Goal: Transaction & Acquisition: Obtain resource

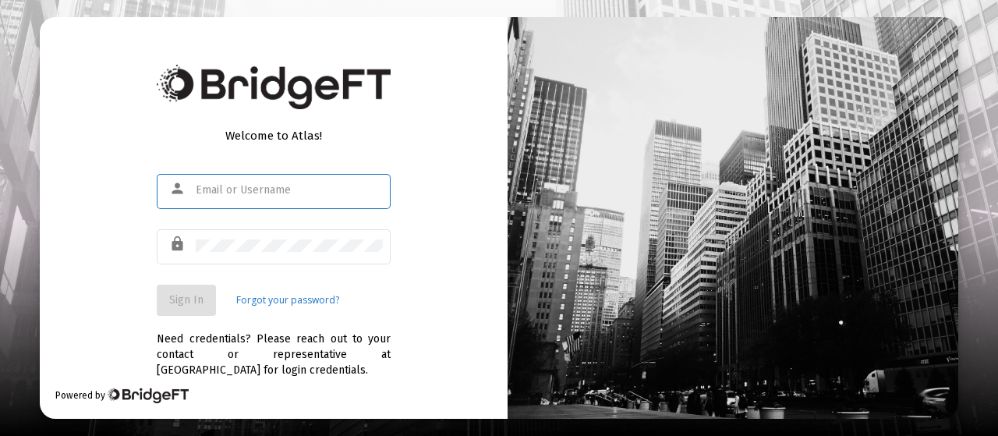
type input "[EMAIL_ADDRESS][DOMAIN_NAME]"
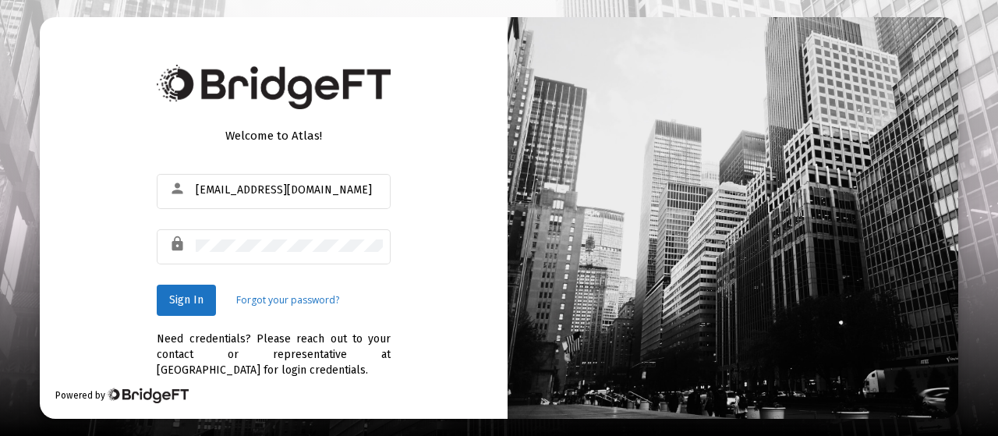
click at [421, 216] on div "Welcome to Atlas! person jfisher@straightline.com lock Sign In Forgot your pass…" at bounding box center [274, 217] width 468 height 401
click at [178, 303] on span "Sign In" at bounding box center [186, 299] width 34 height 13
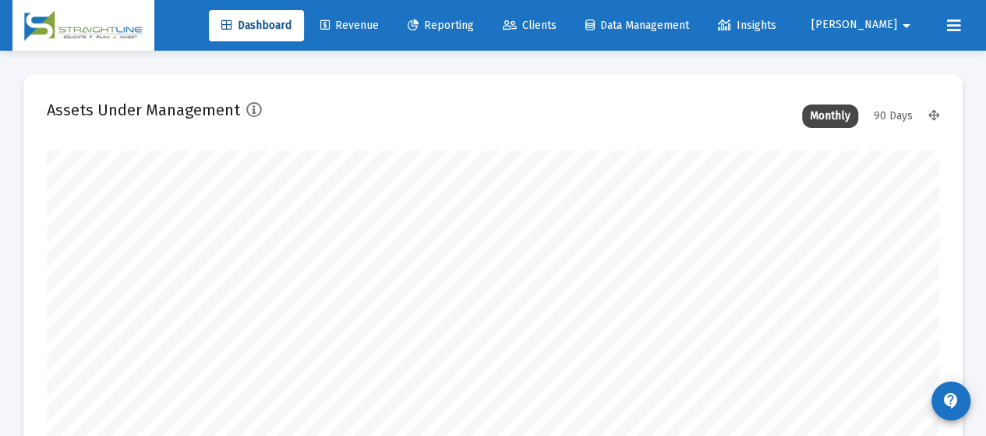
scroll to position [312, 479]
click at [474, 27] on span "Reporting" at bounding box center [441, 25] width 66 height 13
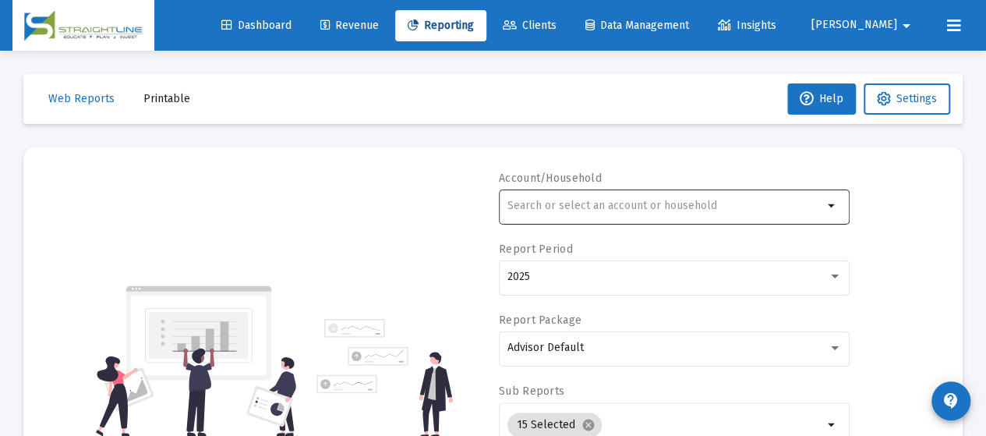
click at [580, 218] on div at bounding box center [666, 205] width 316 height 38
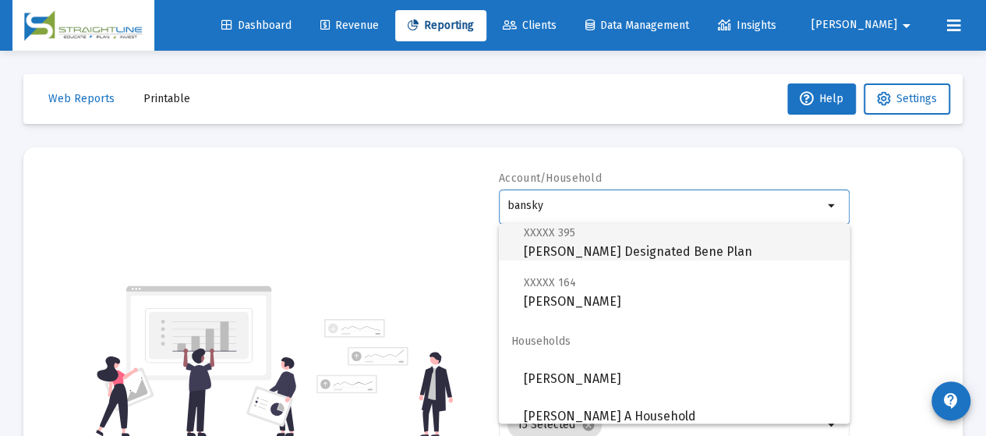
scroll to position [50, 0]
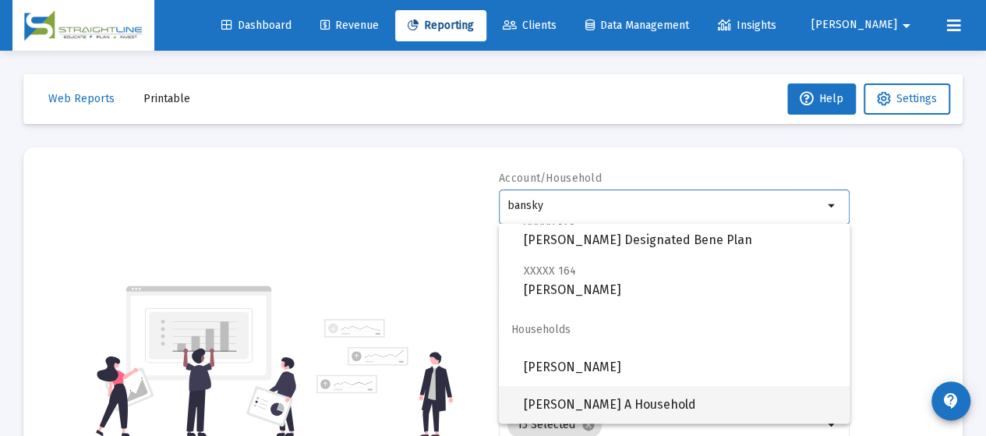
click at [658, 399] on span "Bansky, Marcia A Household" at bounding box center [680, 404] width 313 height 37
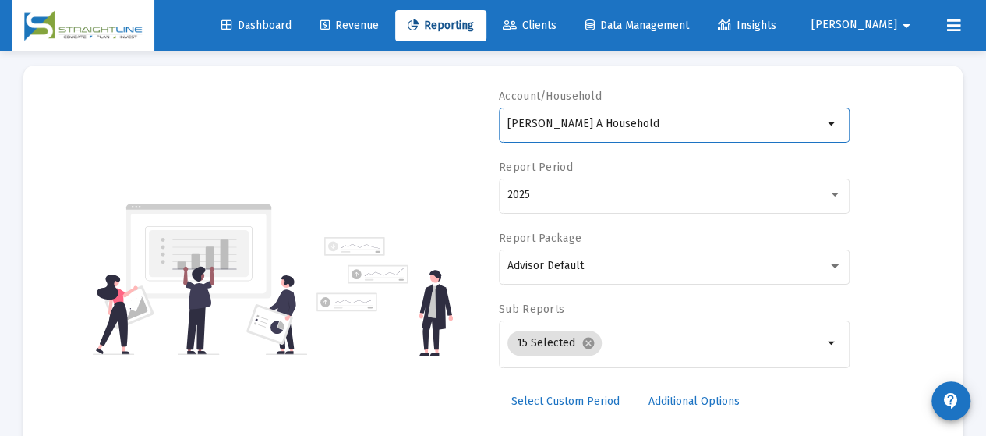
scroll to position [156, 0]
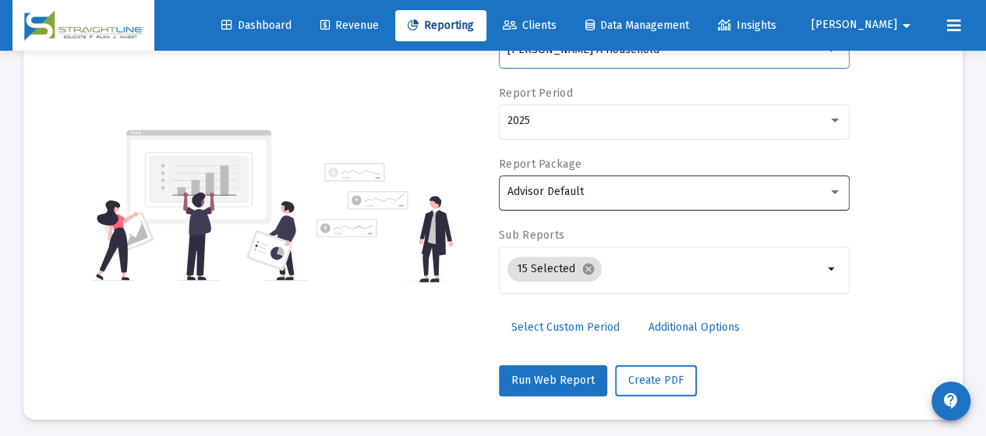
click at [658, 193] on div "Advisor Default" at bounding box center [668, 192] width 320 height 12
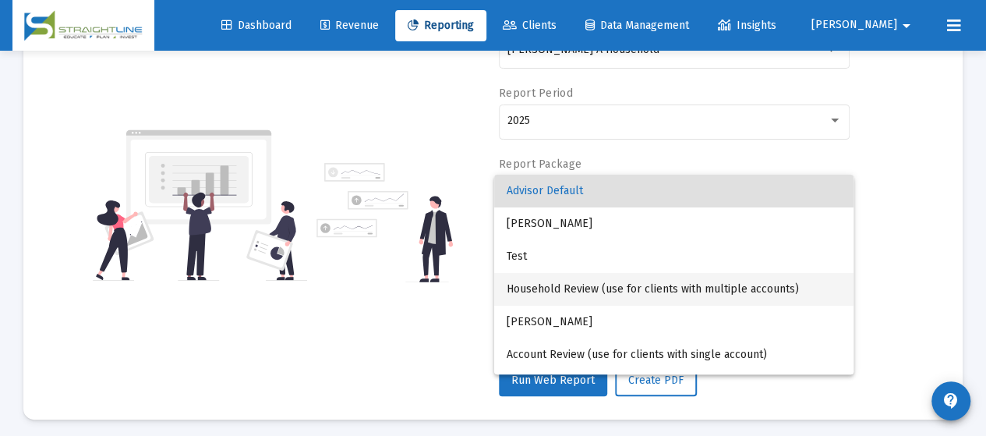
click at [624, 289] on span "Household Review (use for clients with multiple accounts)" at bounding box center [674, 289] width 334 height 33
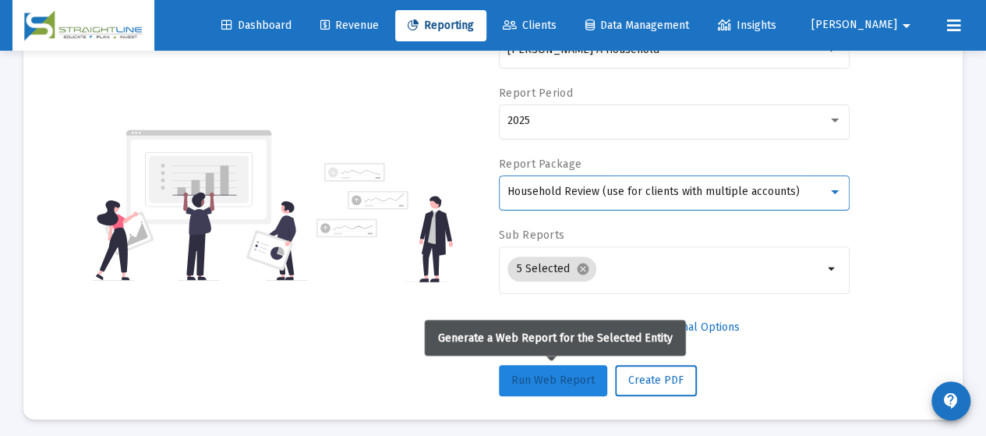
click at [566, 370] on button "Run Web Report" at bounding box center [553, 380] width 108 height 31
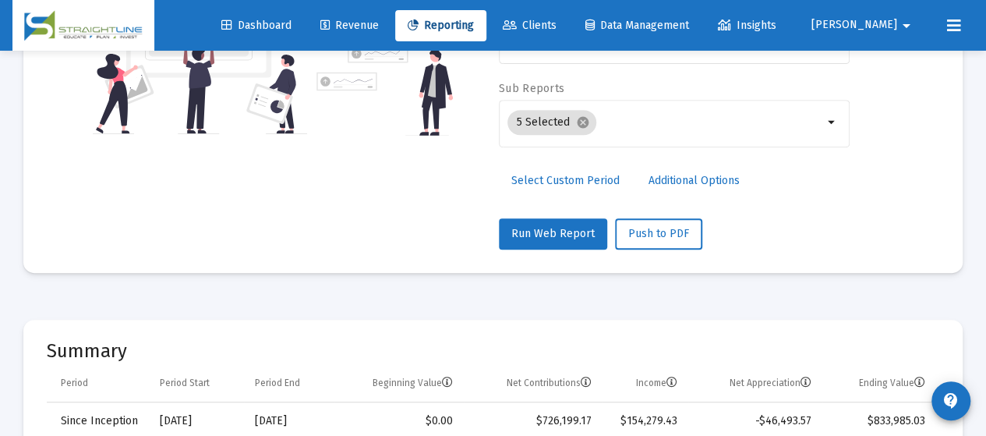
scroll to position [312, 0]
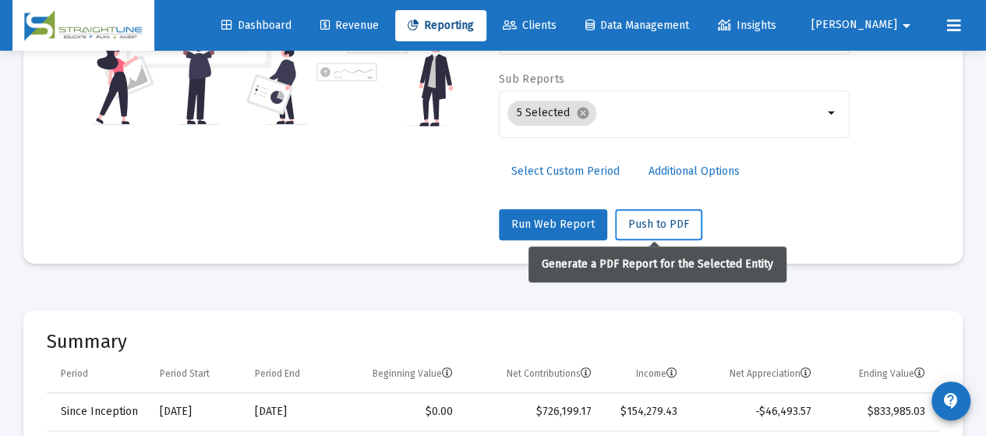
click at [659, 228] on span "Push to PDF" at bounding box center [658, 224] width 61 height 13
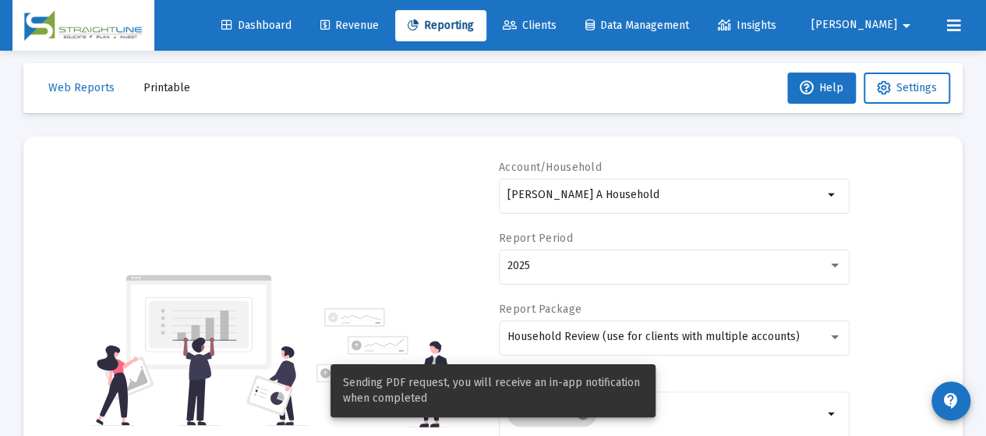
scroll to position [0, 0]
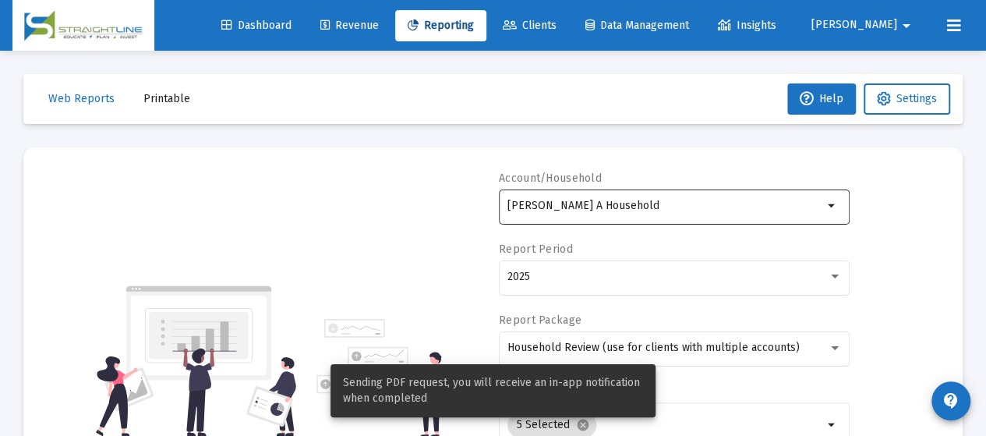
click at [694, 194] on div "Bansky, Marcia A Household" at bounding box center [666, 205] width 316 height 38
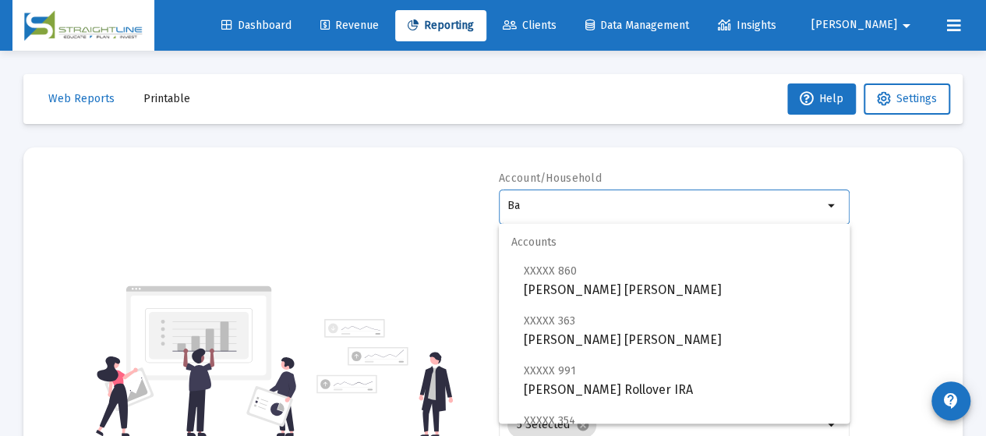
type input "B"
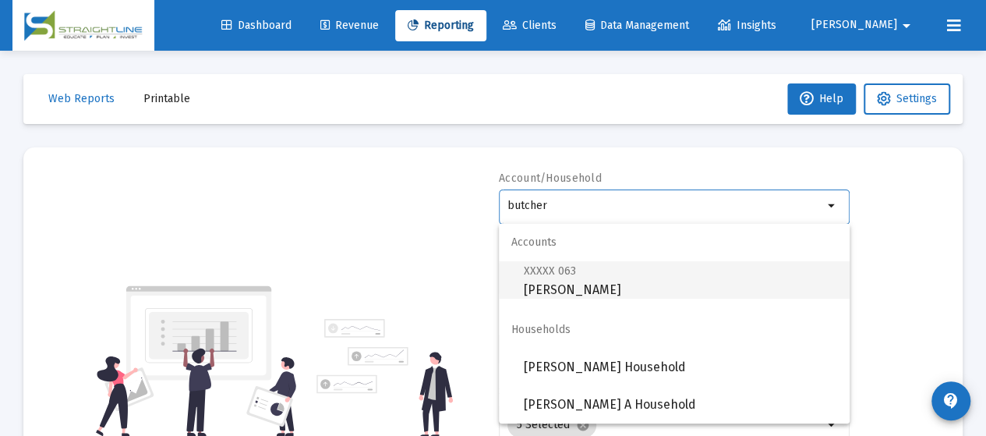
click at [587, 292] on span "XXXXX 063 Butcher, Tania IRA" at bounding box center [680, 280] width 313 height 38
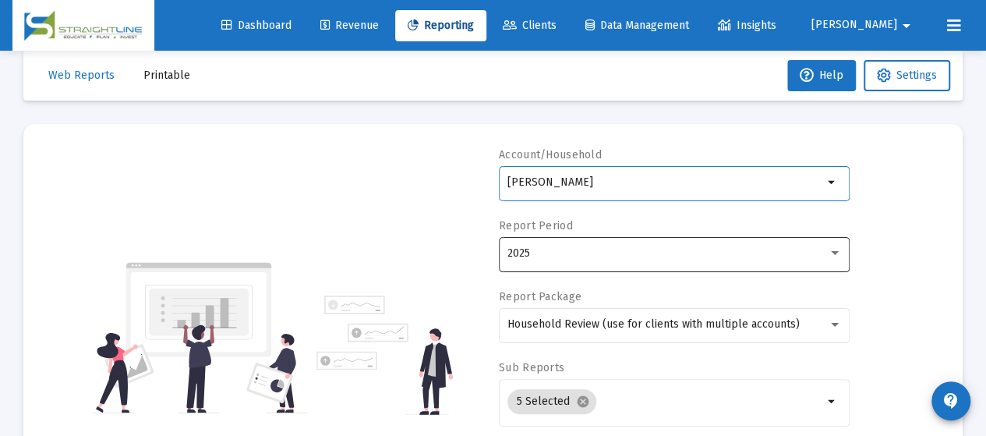
scroll to position [78, 0]
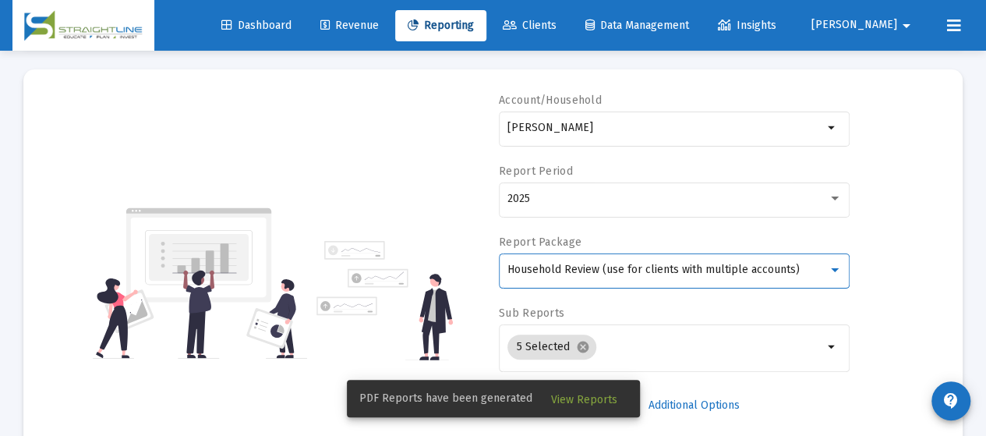
click at [636, 271] on span "Household Review (use for clients with multiple accounts)" at bounding box center [654, 269] width 292 height 13
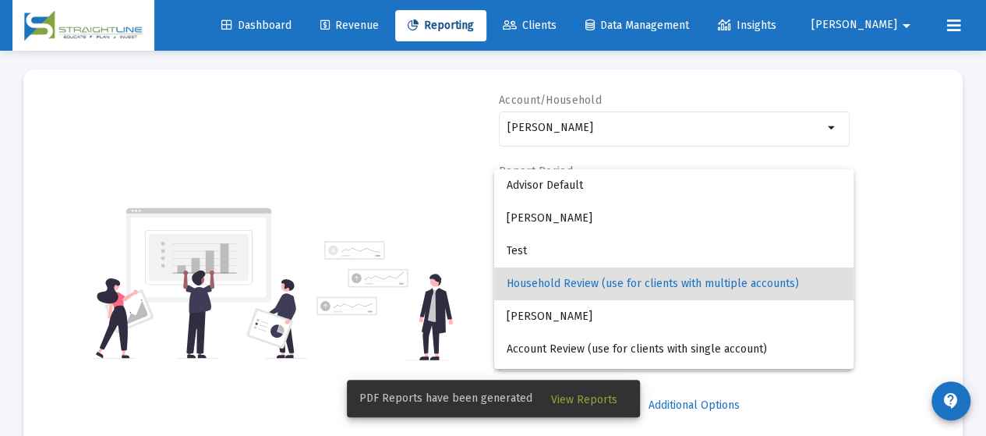
scroll to position [15, 0]
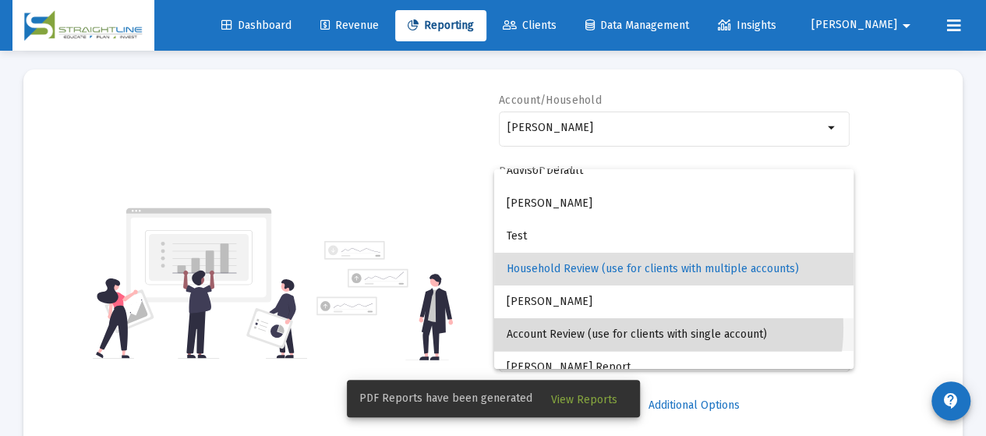
click at [658, 327] on span "Account Review (use for clients with single account)" at bounding box center [674, 334] width 334 height 33
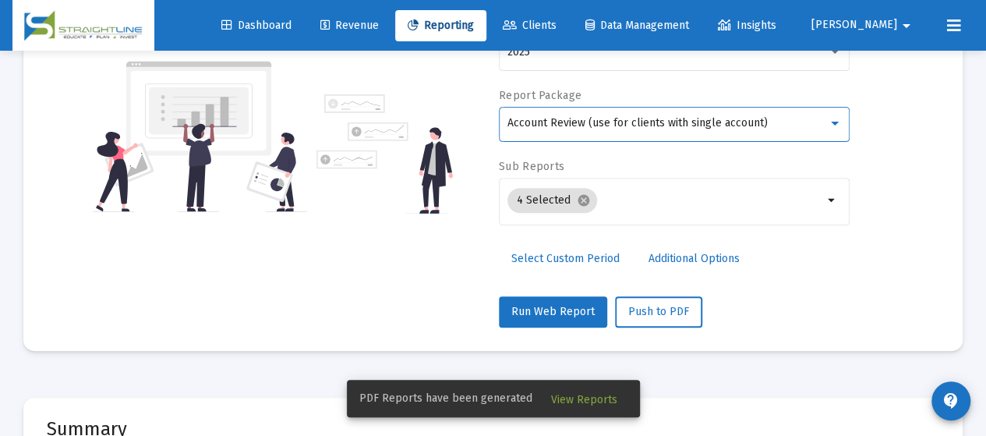
scroll to position [234, 0]
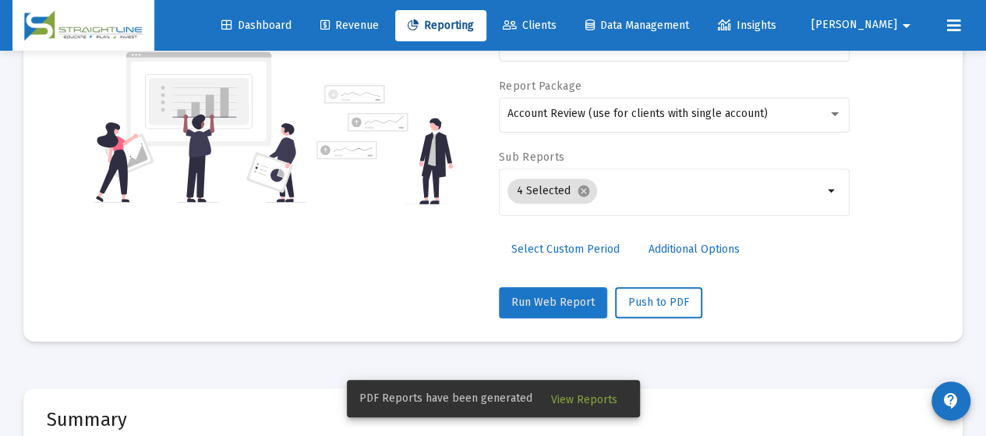
click at [544, 304] on span "Run Web Report" at bounding box center [552, 301] width 83 height 13
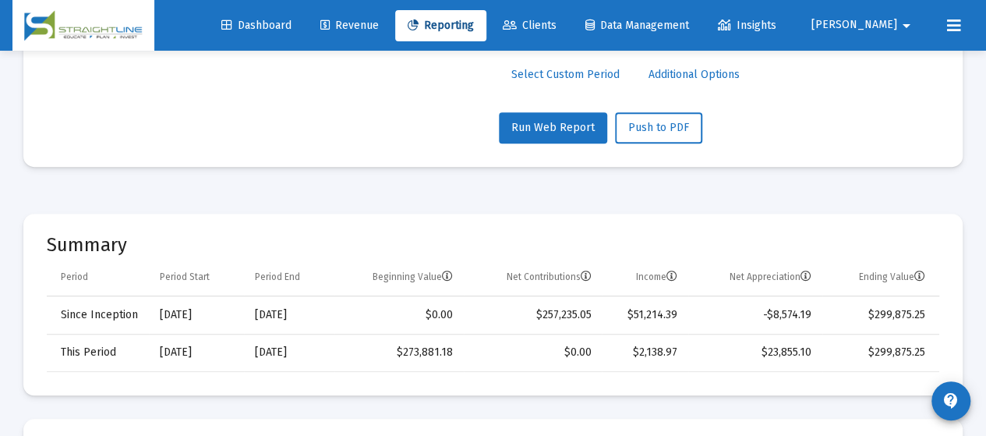
scroll to position [390, 0]
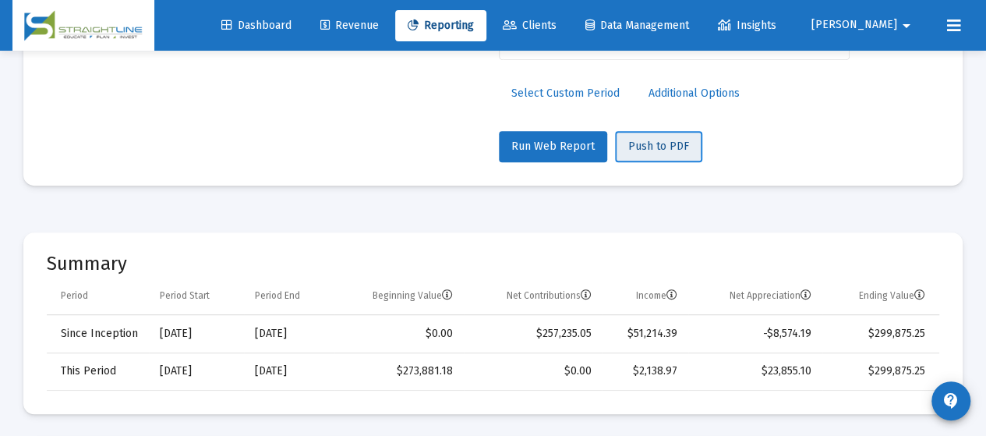
click at [639, 140] on span "Push to PDF" at bounding box center [658, 146] width 61 height 13
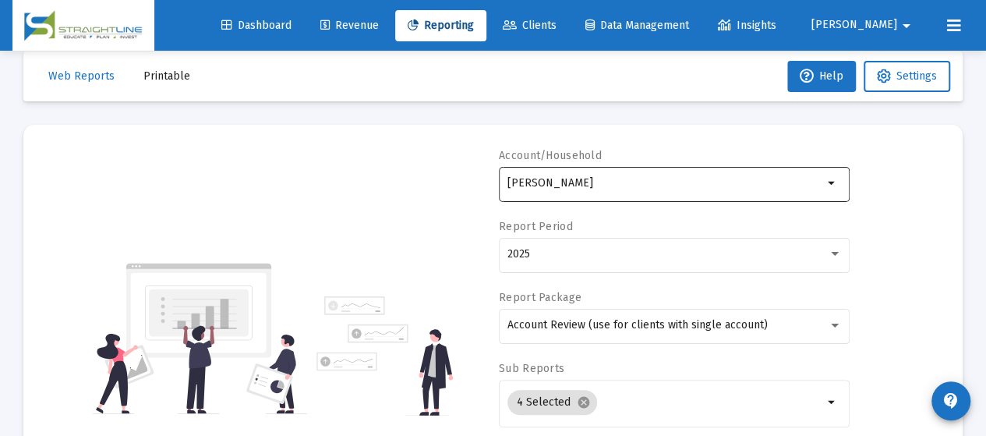
scroll to position [0, 0]
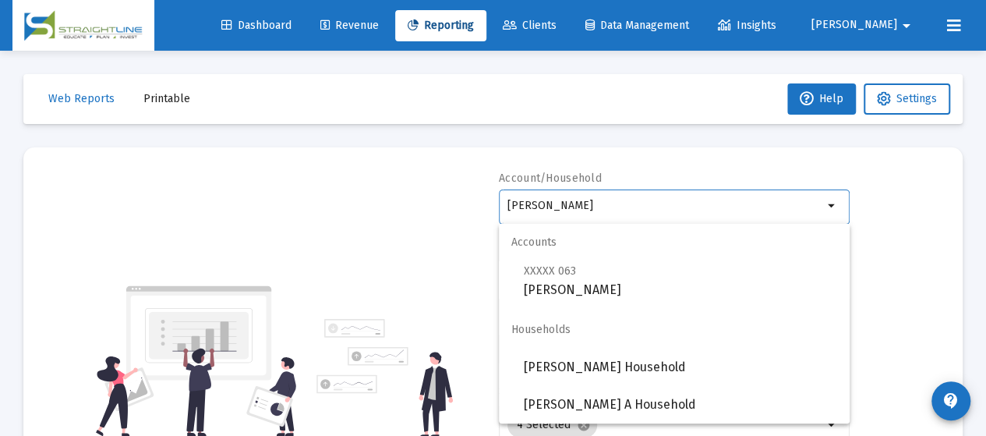
drag, startPoint x: 628, startPoint y: 210, endPoint x: 0, endPoint y: 193, distance: 627.8
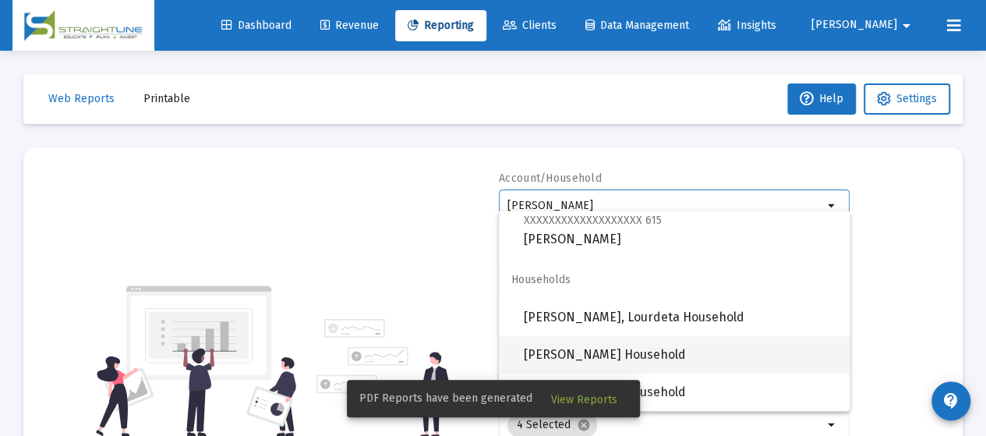
scroll to position [78, 0]
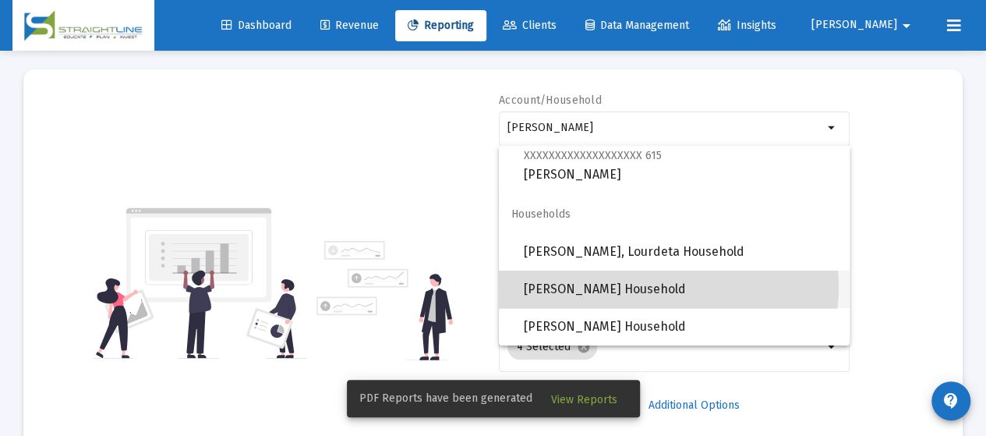
click at [661, 287] on span "Nichols, Rob B Household" at bounding box center [680, 289] width 313 height 37
type input "Nichols, Rob B Household"
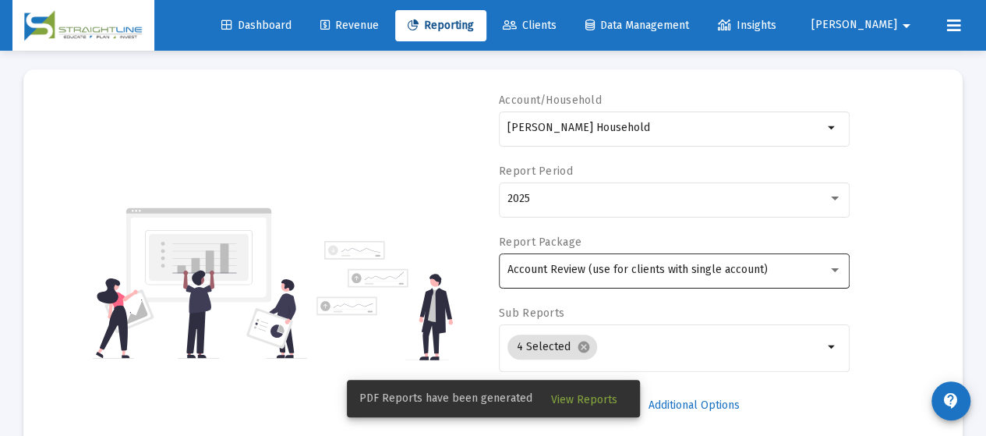
click at [700, 262] on div "Account Review (use for clients with single account)" at bounding box center [675, 269] width 334 height 38
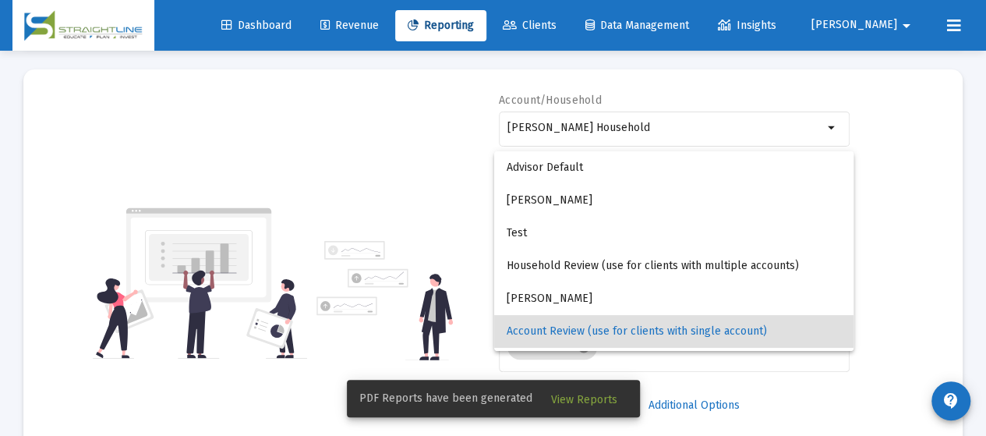
scroll to position [62, 0]
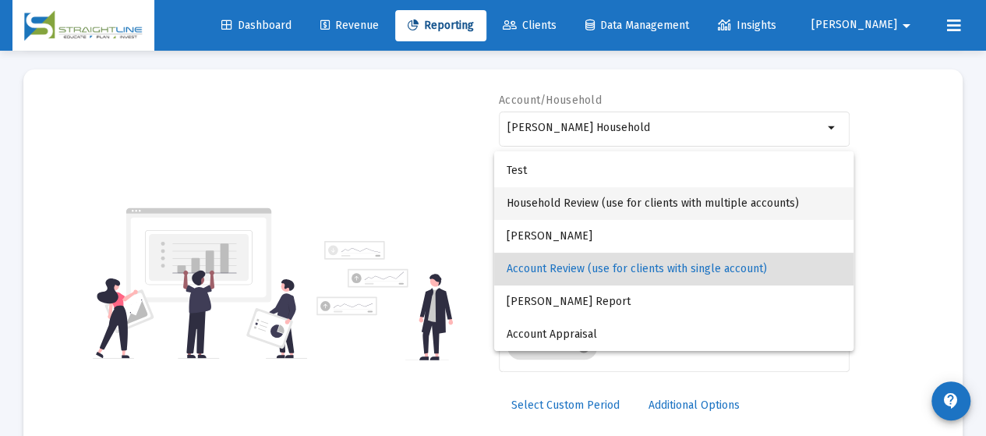
click at [675, 205] on span "Household Review (use for clients with multiple accounts)" at bounding box center [674, 203] width 334 height 33
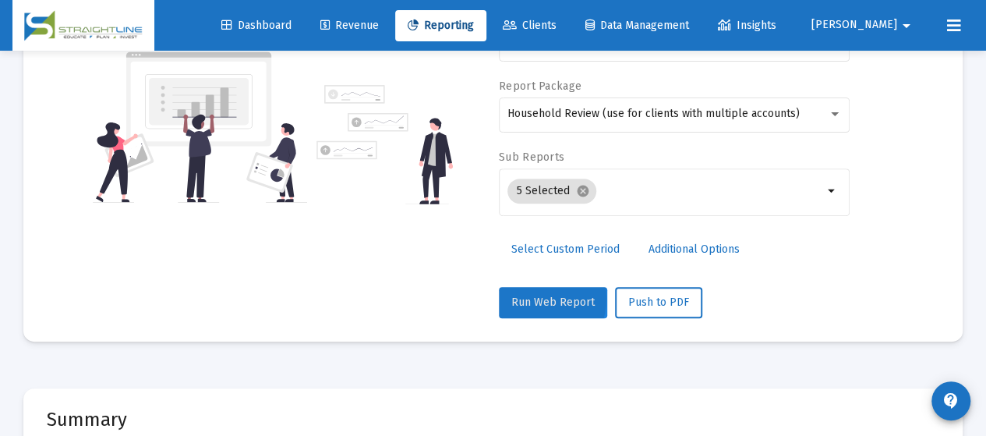
click at [529, 297] on span "Run Web Report" at bounding box center [552, 301] width 83 height 13
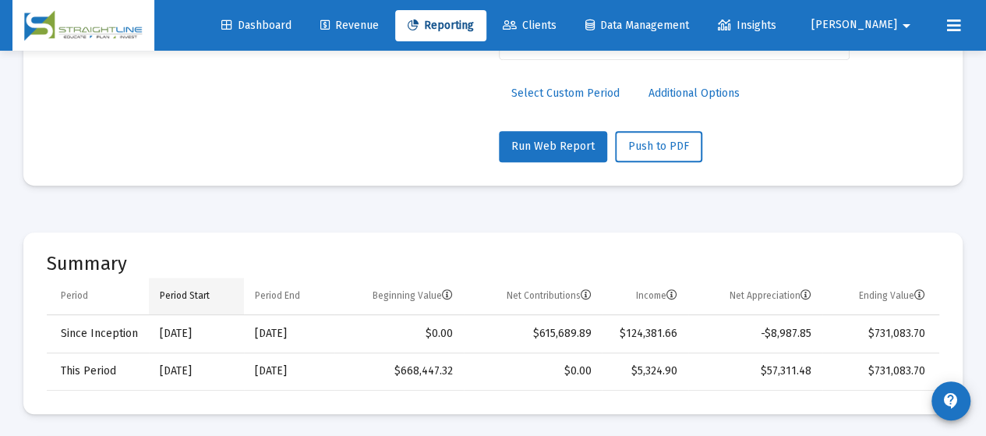
scroll to position [468, 0]
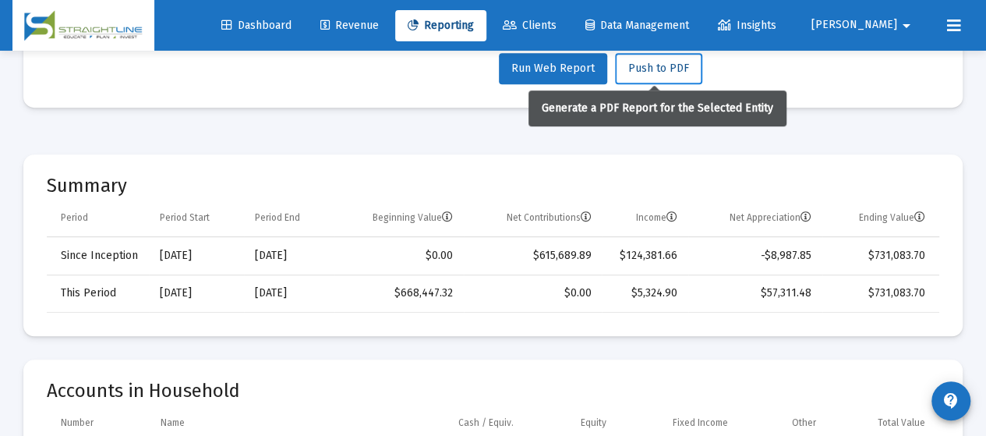
click at [660, 67] on span "Push to PDF" at bounding box center [658, 68] width 61 height 13
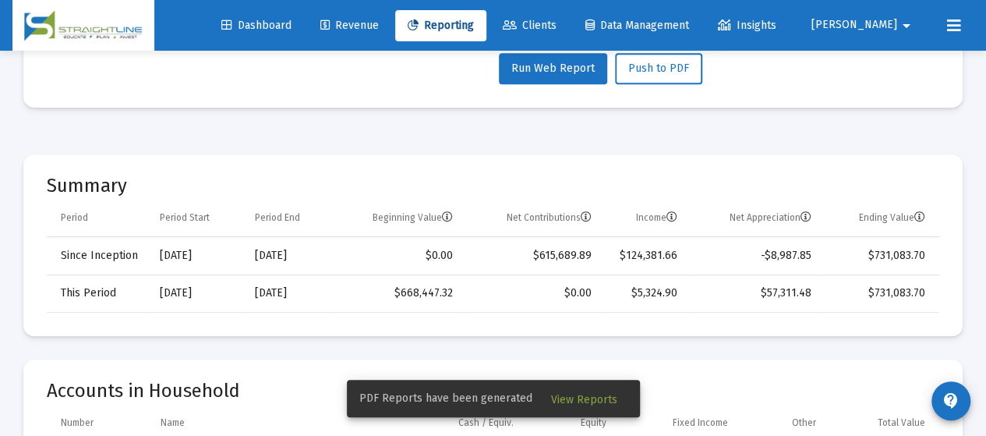
click at [600, 400] on span "View Reports" at bounding box center [584, 399] width 66 height 13
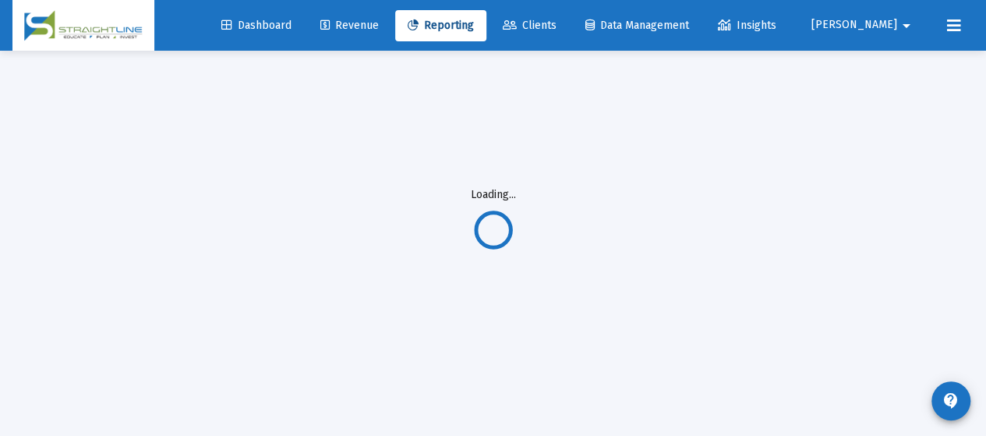
scroll to position [51, 0]
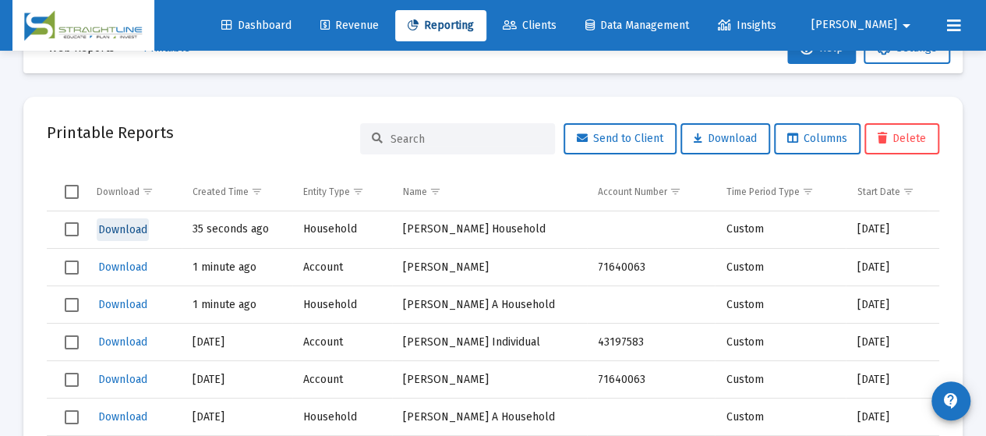
click at [133, 228] on span "Download" at bounding box center [122, 229] width 49 height 13
click at [126, 269] on span "Download" at bounding box center [122, 266] width 49 height 13
click at [123, 300] on span "Download" at bounding box center [122, 304] width 49 height 13
click at [879, 24] on span "Jason" at bounding box center [855, 25] width 86 height 13
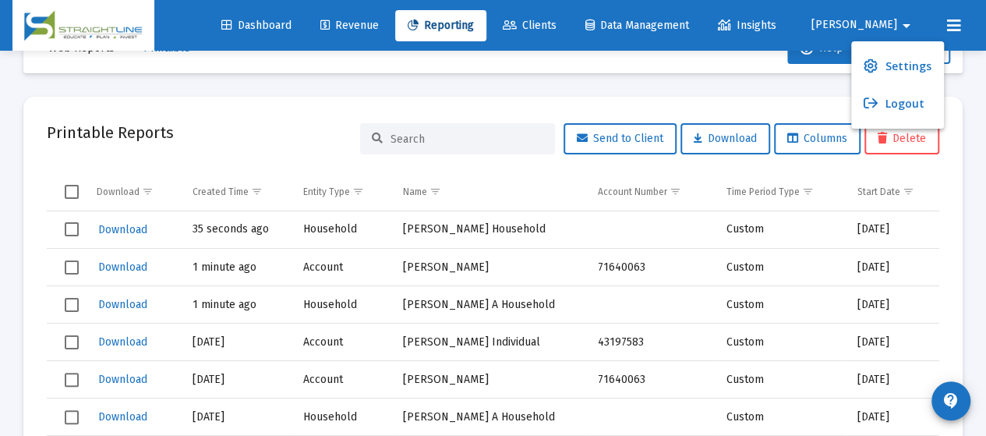
click at [879, 108] on button "Logout" at bounding box center [897, 103] width 93 height 37
